Goal: Complete application form: Complete application form

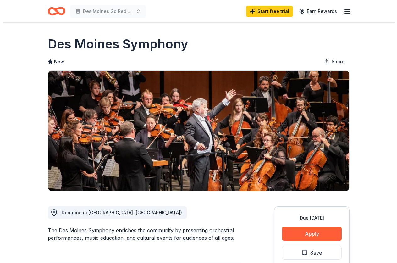
scroll to position [94, 0]
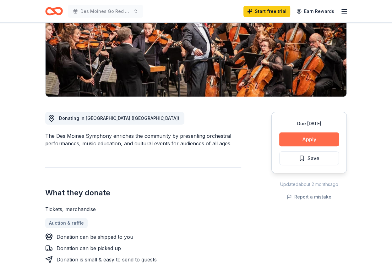
click at [309, 141] on button "Apply" at bounding box center [309, 139] width 60 height 14
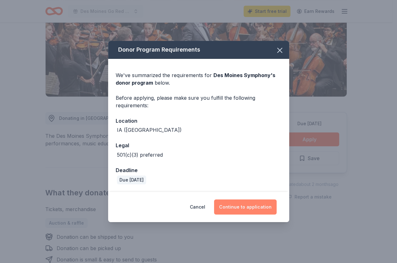
click at [248, 207] on button "Continue to application" at bounding box center [245, 206] width 63 height 15
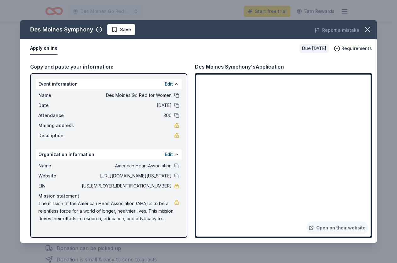
click at [174, 95] on button at bounding box center [176, 95] width 5 height 5
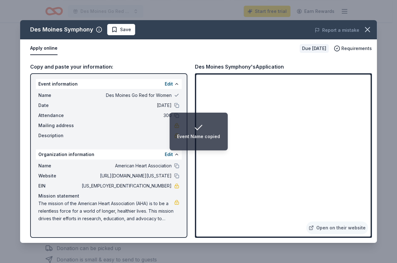
click at [174, 95] on button at bounding box center [176, 95] width 5 height 5
click at [177, 95] on button at bounding box center [176, 95] width 5 height 5
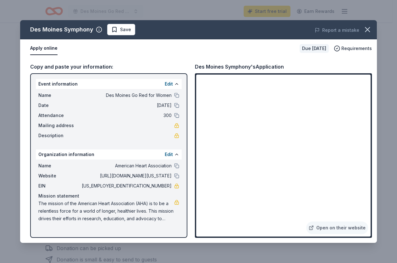
drag, startPoint x: 107, startPoint y: 97, endPoint x: 150, endPoint y: 90, distance: 42.9
click at [150, 90] on div "Name Des Moines Go Red for Women Date 10/17/25 Attendance 300 Mailing address D…" at bounding box center [109, 115] width 146 height 53
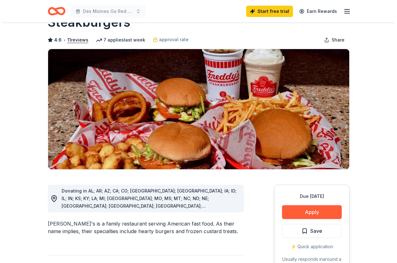
scroll to position [63, 0]
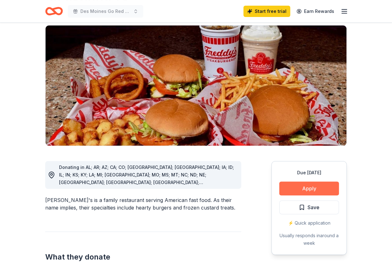
click at [306, 181] on button "Apply" at bounding box center [309, 188] width 60 height 14
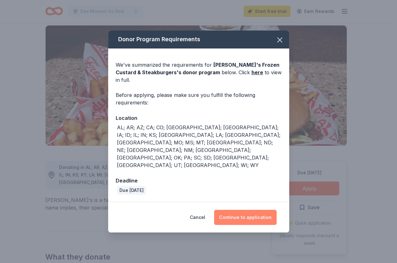
click at [255, 210] on button "Continue to application" at bounding box center [245, 217] width 63 height 15
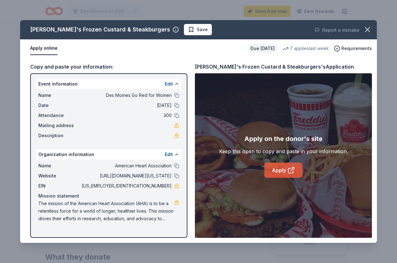
click at [277, 169] on link "Apply" at bounding box center [283, 169] width 38 height 15
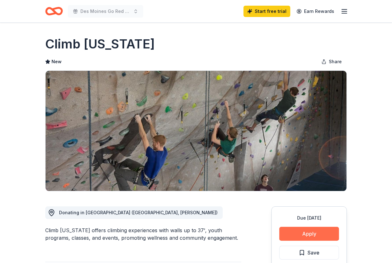
click at [303, 237] on button "Apply" at bounding box center [309, 233] width 60 height 14
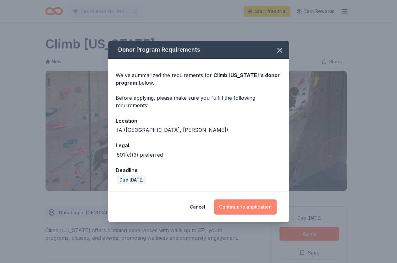
click at [250, 208] on button "Continue to application" at bounding box center [245, 206] width 63 height 15
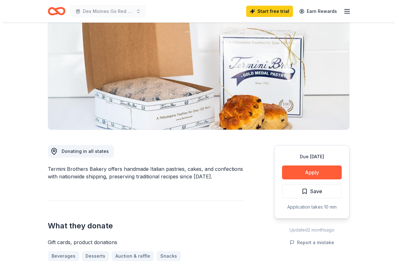
scroll to position [63, 0]
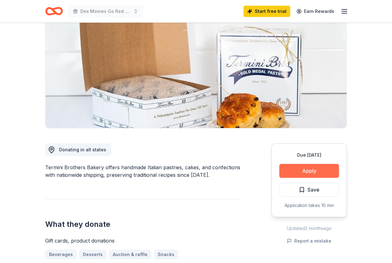
click at [296, 170] on button "Apply" at bounding box center [309, 171] width 60 height 14
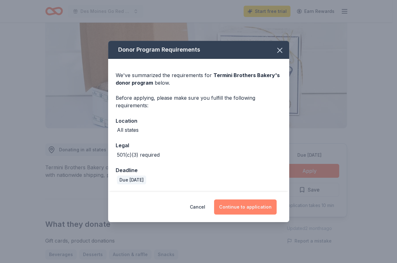
click at [243, 208] on button "Continue to application" at bounding box center [245, 206] width 63 height 15
